Goal: Information Seeking & Learning: Learn about a topic

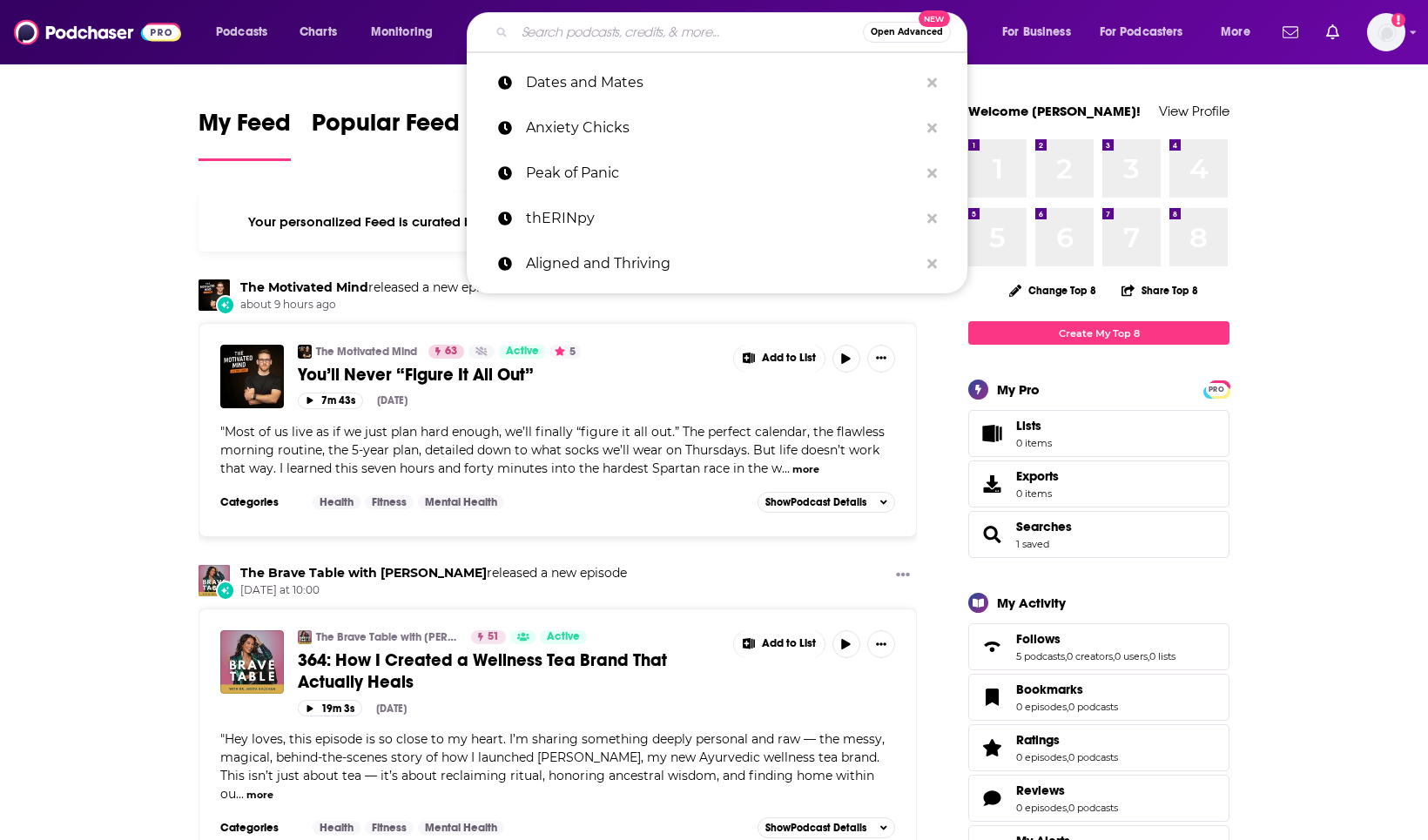
click at [601, 23] on input "Search podcasts, credits, & more..." at bounding box center [688, 31] width 348 height 27
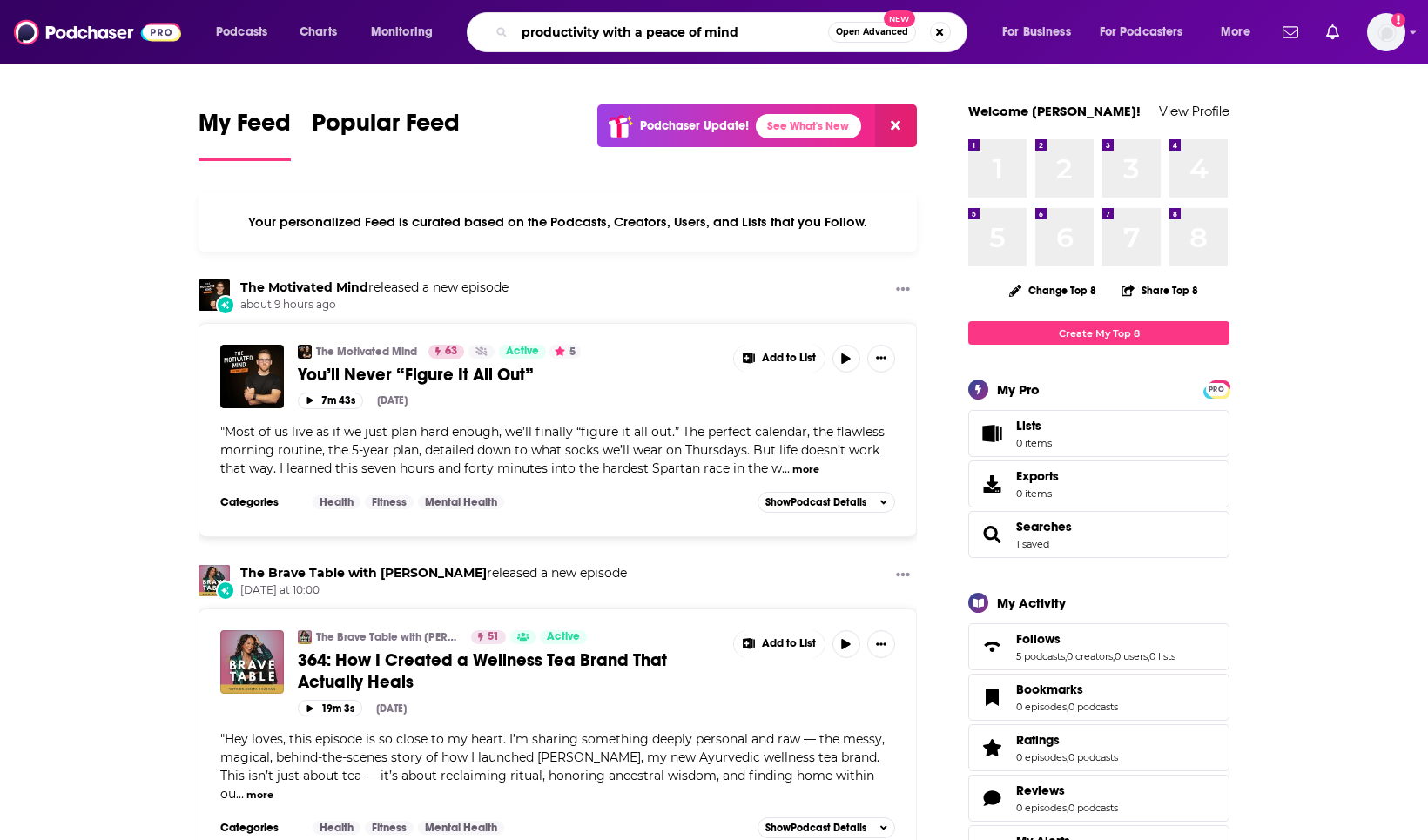
type input "productivity with a peace of mind"
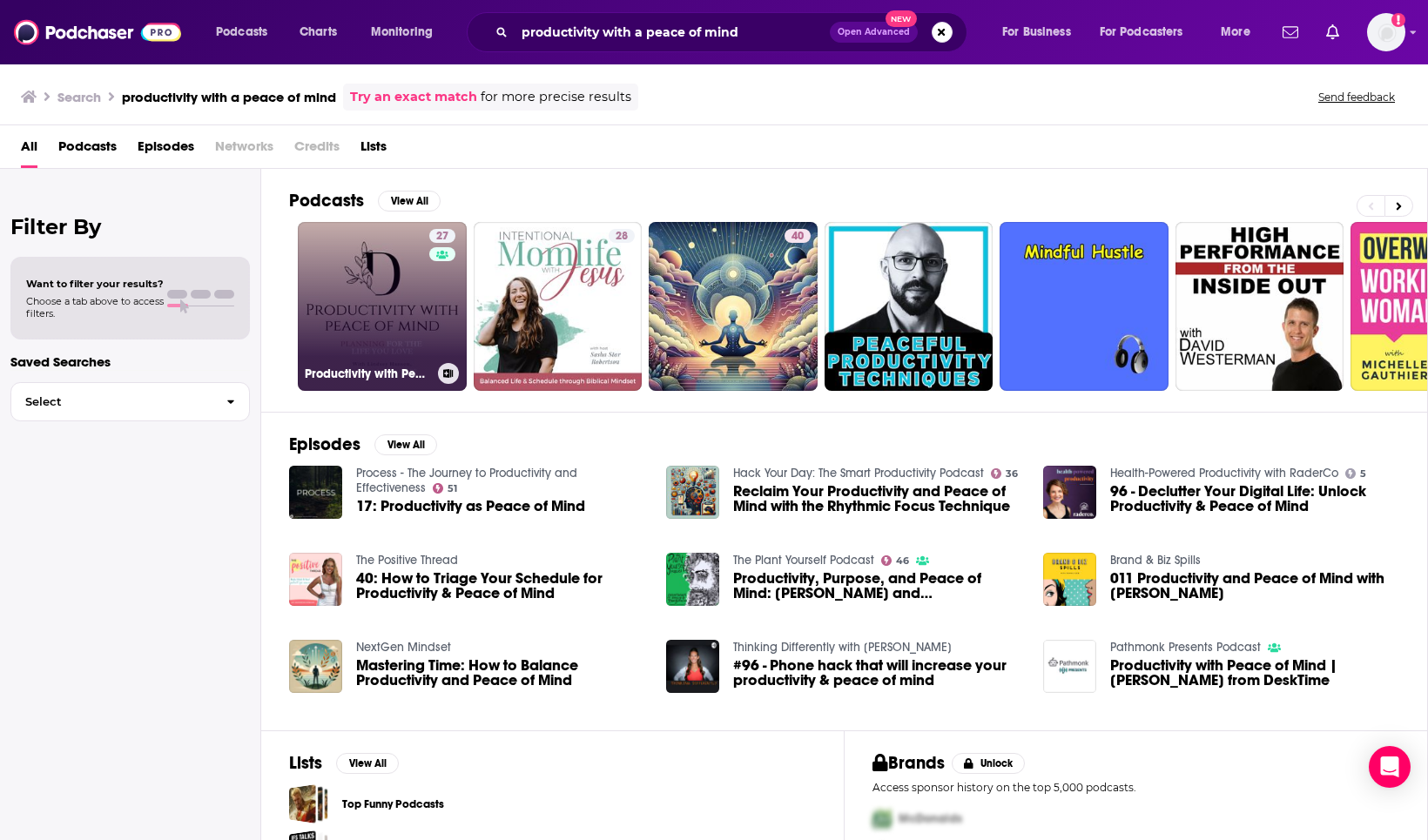
click at [379, 299] on link "27 Productivity with Peace of Mind" at bounding box center [382, 306] width 169 height 169
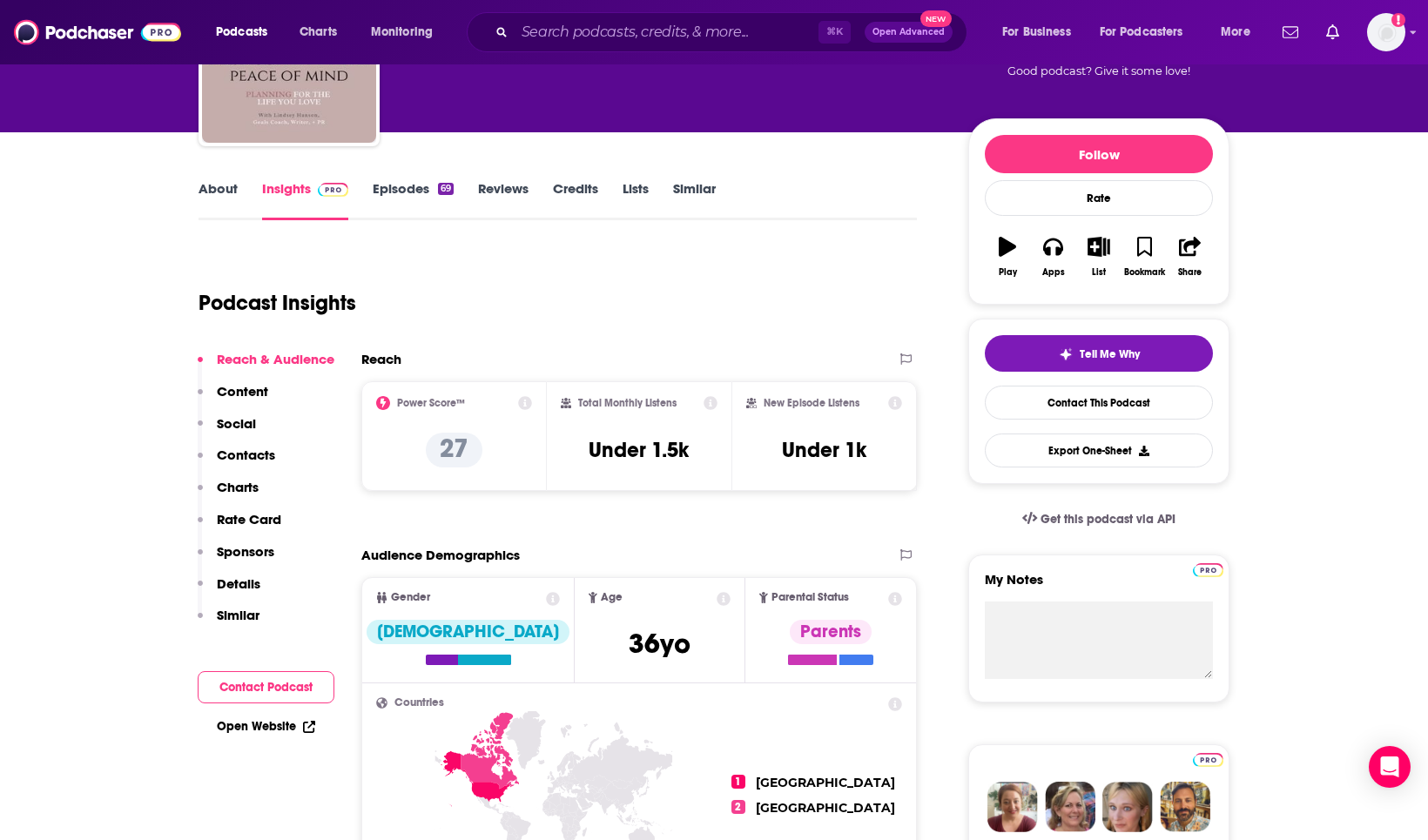
scroll to position [163, 0]
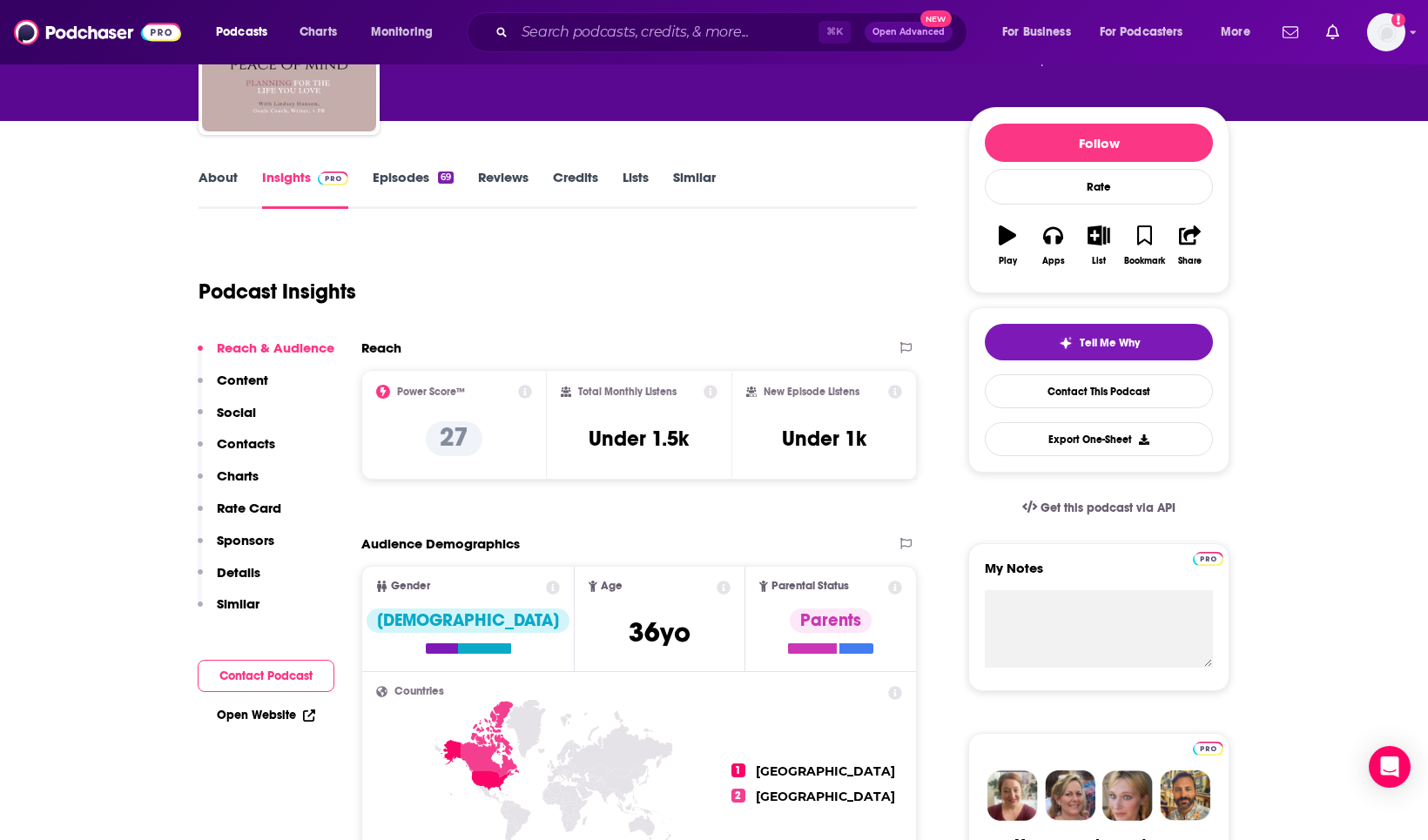
click at [424, 175] on link "Episodes 69" at bounding box center [412, 189] width 81 height 40
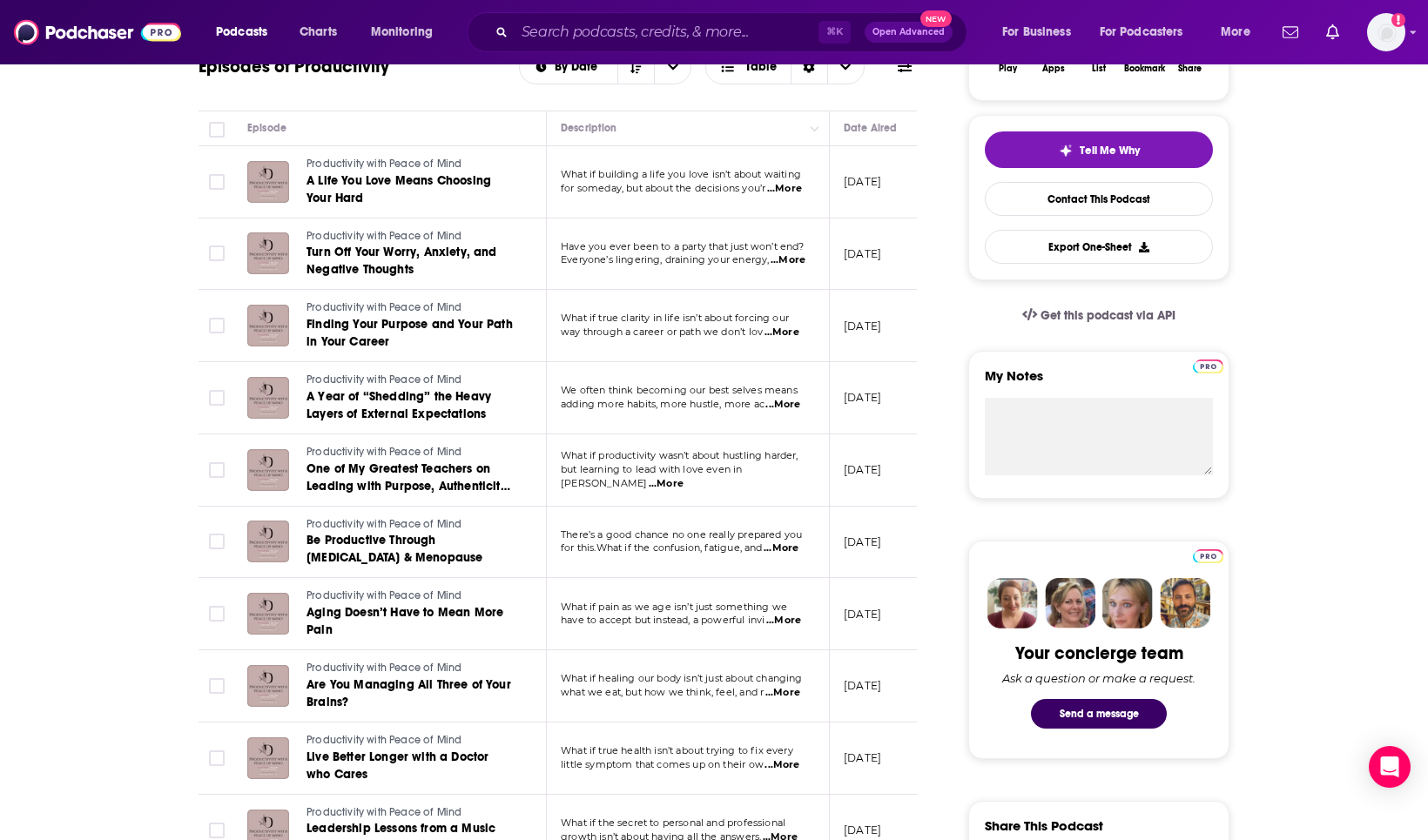
scroll to position [366, 0]
